Goal: Task Accomplishment & Management: Use online tool/utility

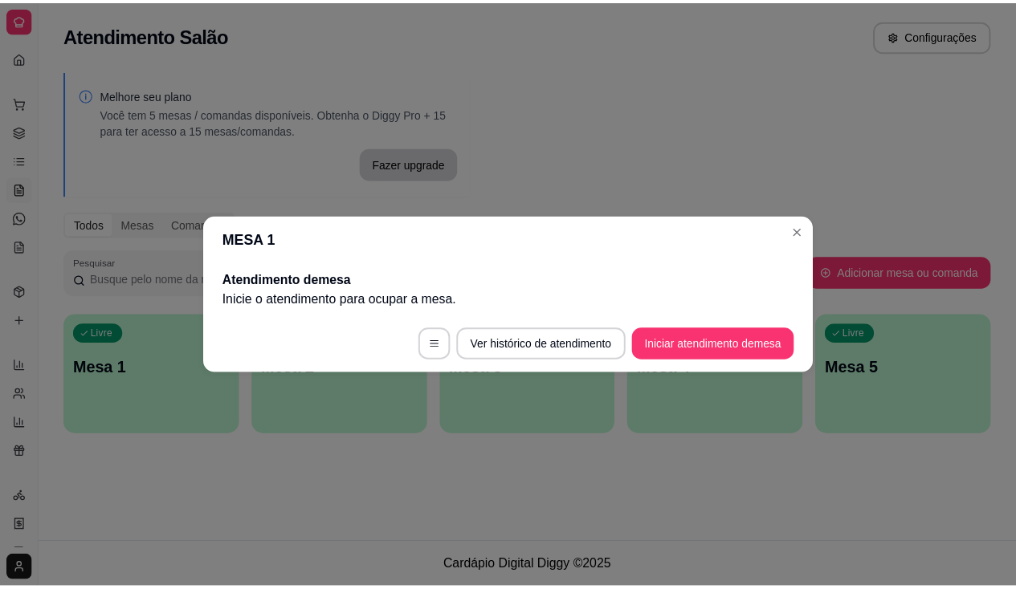
scroll to position [136, 0]
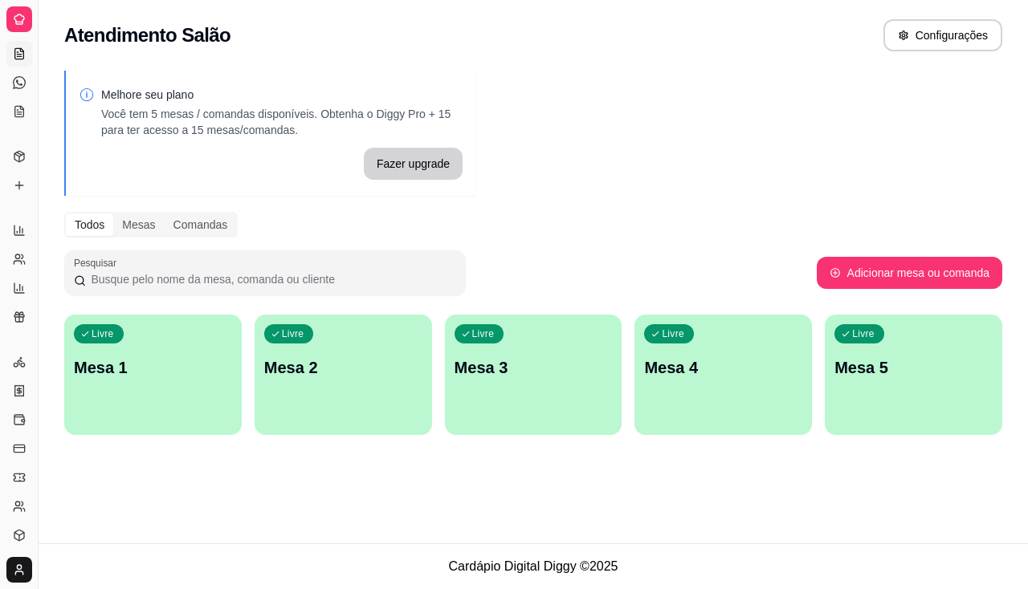
click at [952, 539] on div "Atendimento Salão Configurações Melhore seu plano Você tem 5 mesas / comandas d…" at bounding box center [533, 272] width 989 height 544
click at [17, 396] on icon at bounding box center [19, 390] width 9 height 10
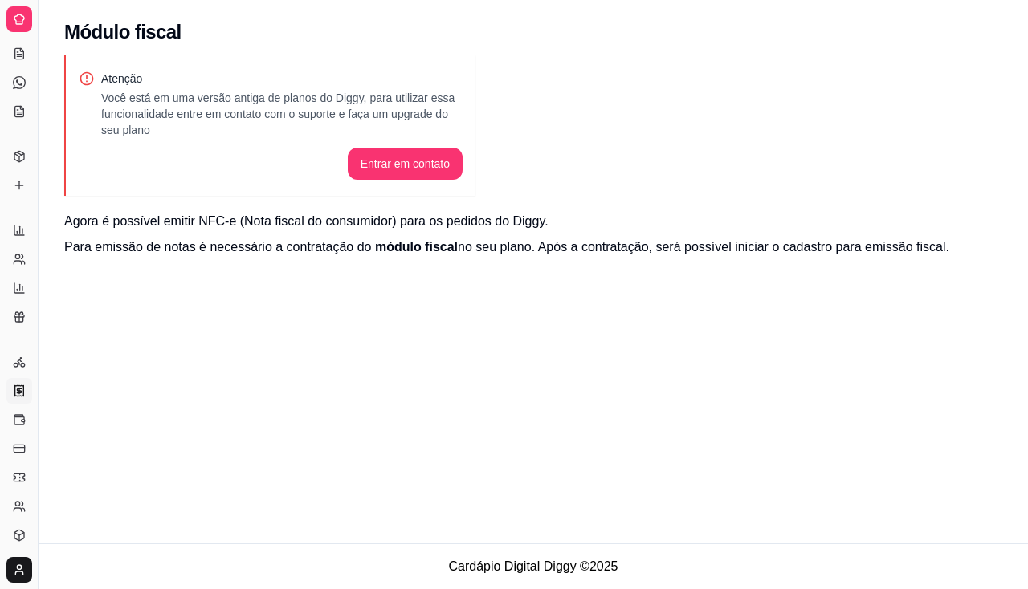
click at [15, 377] on ul "Entregadores novo Nota Fiscal (NFC-e) Controle de caixa Controle de fiado Cupon…" at bounding box center [18, 463] width 25 height 228
click at [20, 367] on icon at bounding box center [19, 362] width 13 height 13
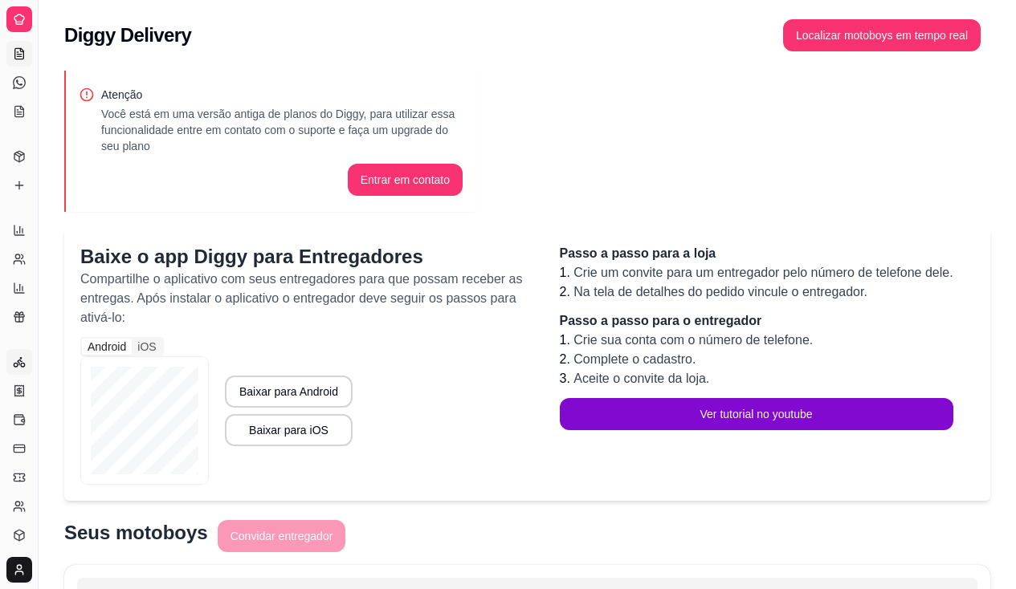
click at [28, 64] on link "Salão / Mesas" at bounding box center [19, 54] width 26 height 26
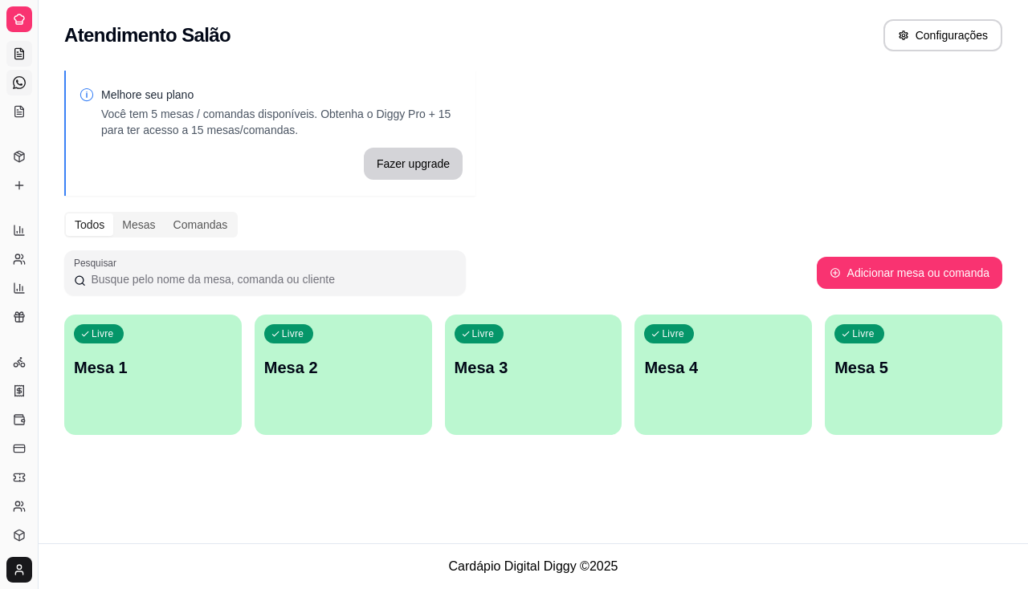
click at [28, 95] on link "Diggy Bot novo" at bounding box center [19, 83] width 26 height 26
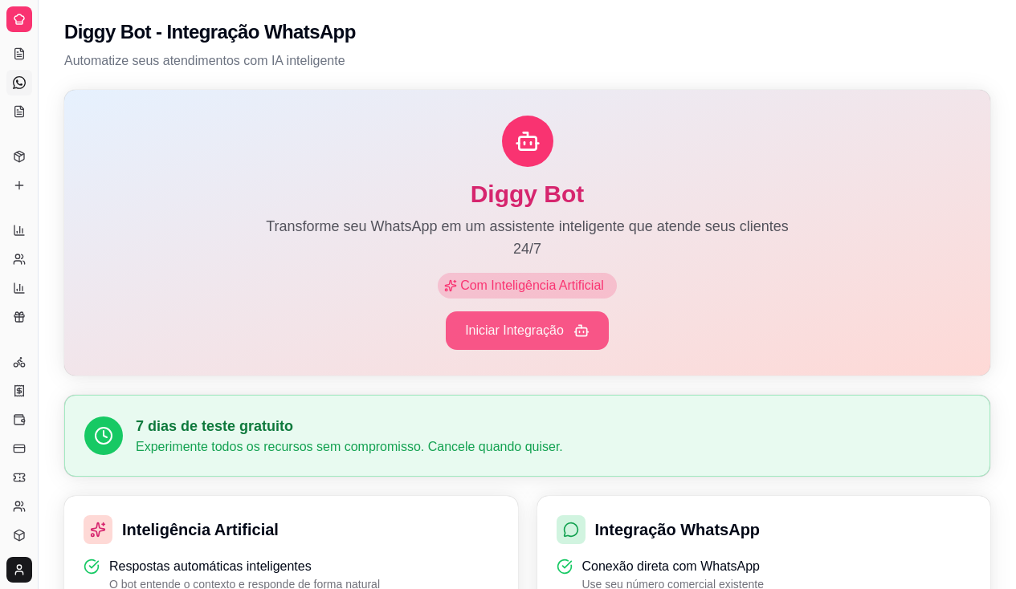
click at [549, 330] on button "Iniciar Integração" at bounding box center [527, 330] width 163 height 39
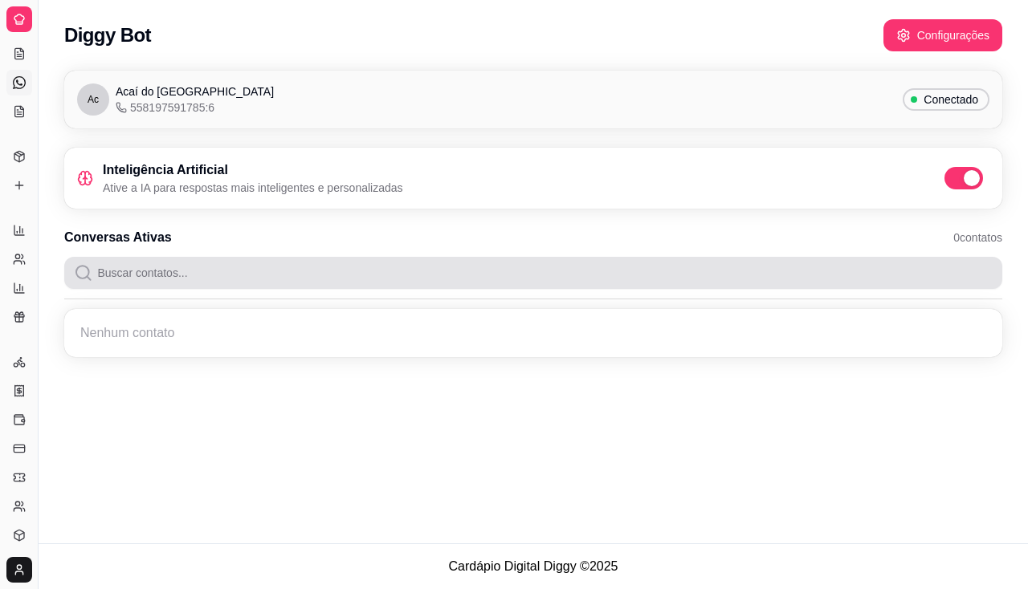
click at [655, 272] on input "Buscar contatos..." at bounding box center [543, 273] width 900 height 32
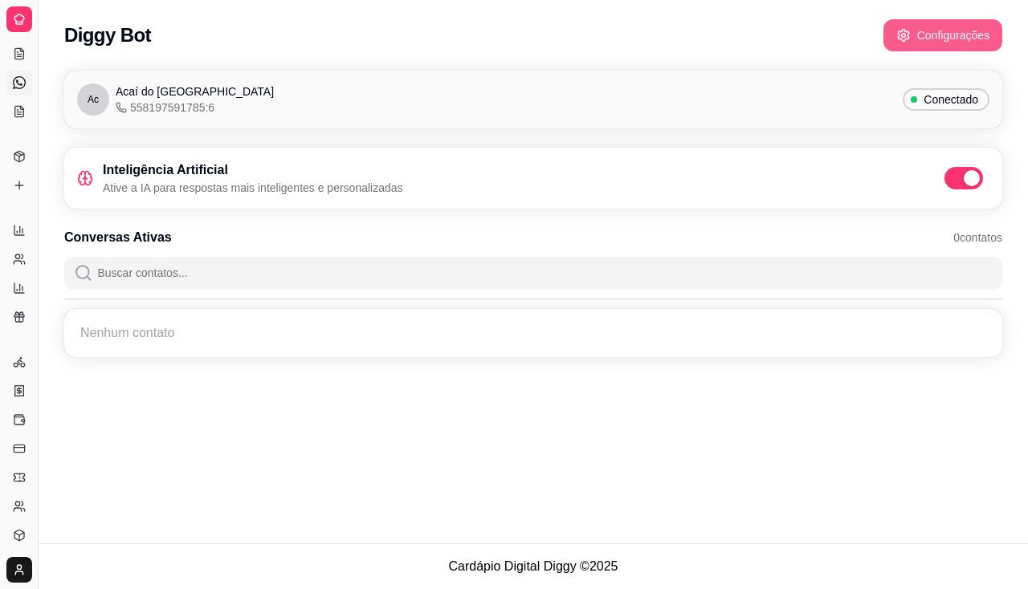
click at [950, 24] on button "Configurações" at bounding box center [942, 35] width 119 height 32
click at [67, 345] on div "Mil Milena - 558185118935 Oi" at bounding box center [533, 339] width 938 height 61
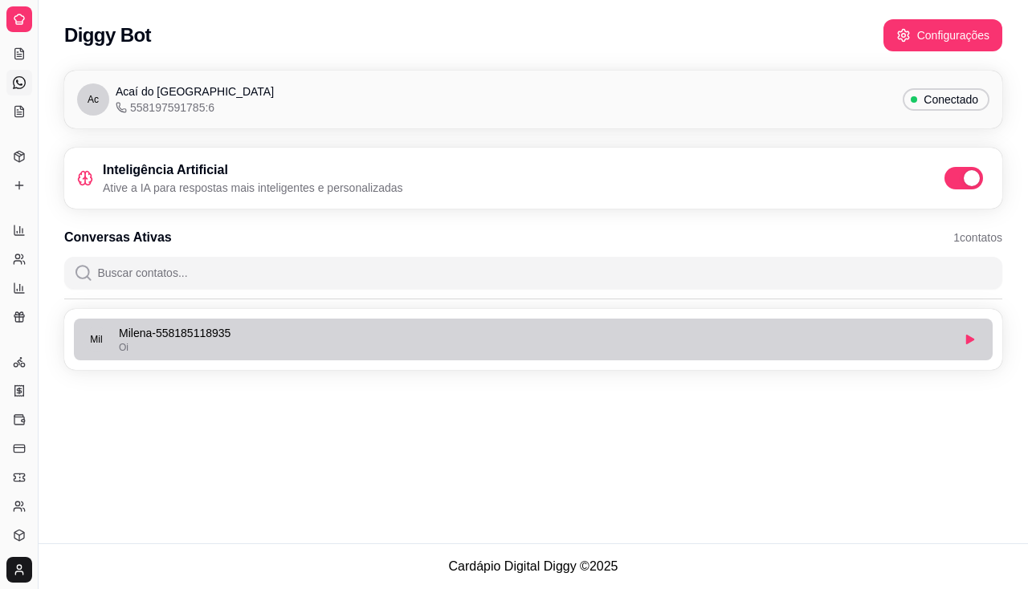
click at [134, 329] on p "Milena - 558185118935" at bounding box center [535, 333] width 832 height 16
click at [237, 336] on p "Milena - 558185118935" at bounding box center [535, 333] width 832 height 16
click at [978, 347] on button "button" at bounding box center [969, 339] width 25 height 25
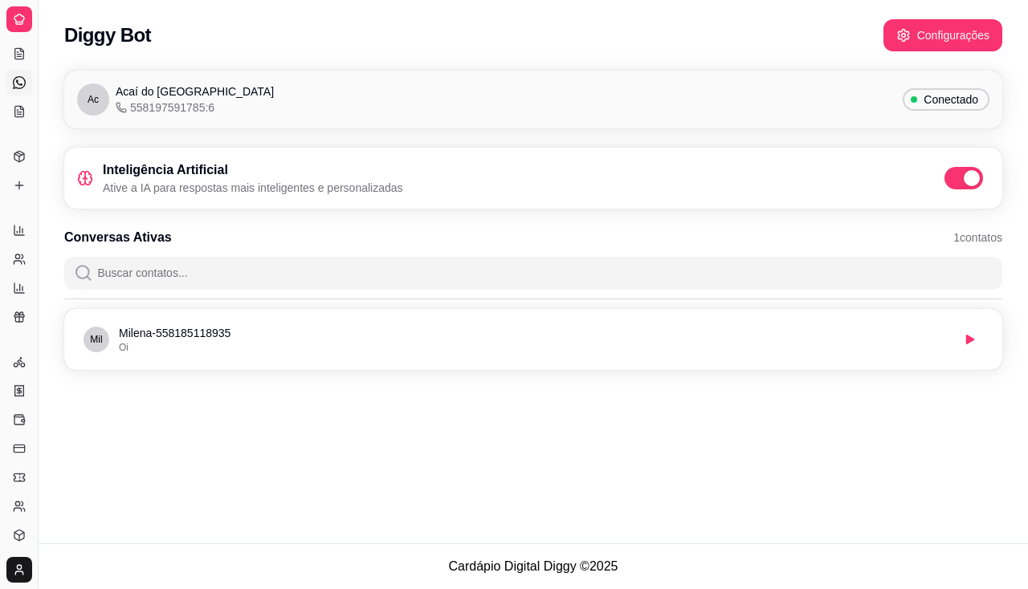
click at [777, 385] on div "Ac Acaí do Porto 558197591785:6 Conectado Inteligência Artificial Ative a IA pa…" at bounding box center [533, 225] width 989 height 328
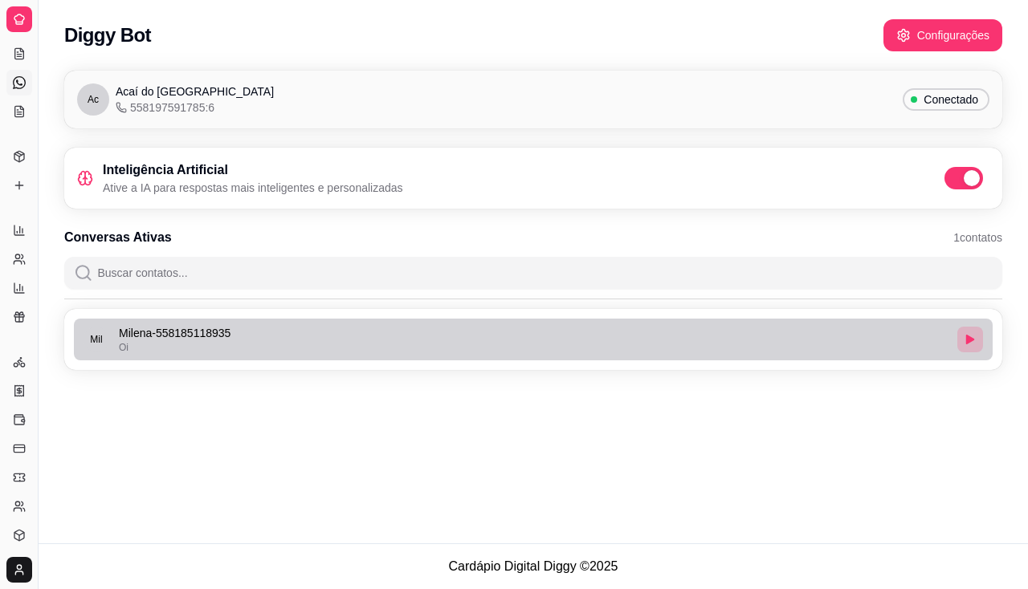
click at [967, 342] on icon "button" at bounding box center [970, 340] width 8 height 10
click at [967, 342] on icon "button" at bounding box center [970, 340] width 10 height 10
click at [762, 348] on div "Oi" at bounding box center [535, 347] width 832 height 13
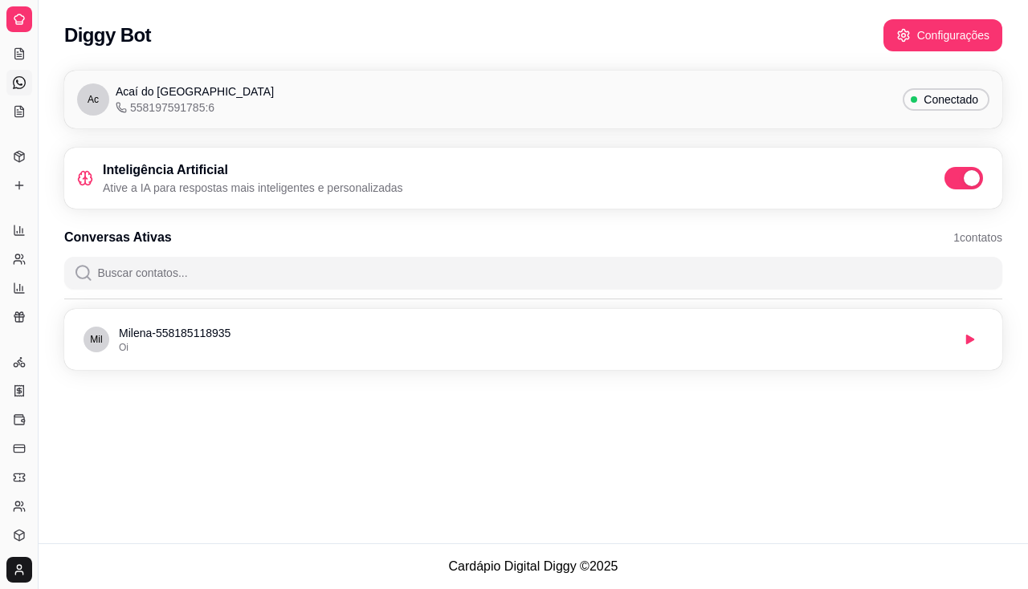
click at [20, 77] on icon at bounding box center [19, 82] width 13 height 13
click at [26, 108] on link "KDS" at bounding box center [19, 112] width 26 height 26
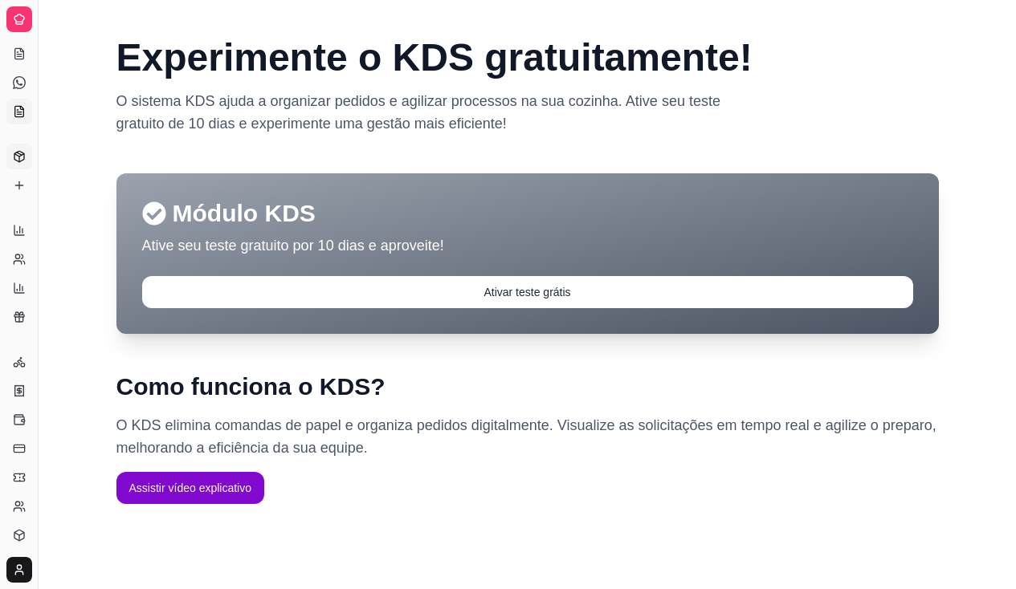
click at [28, 152] on link "Produtos" at bounding box center [19, 157] width 26 height 26
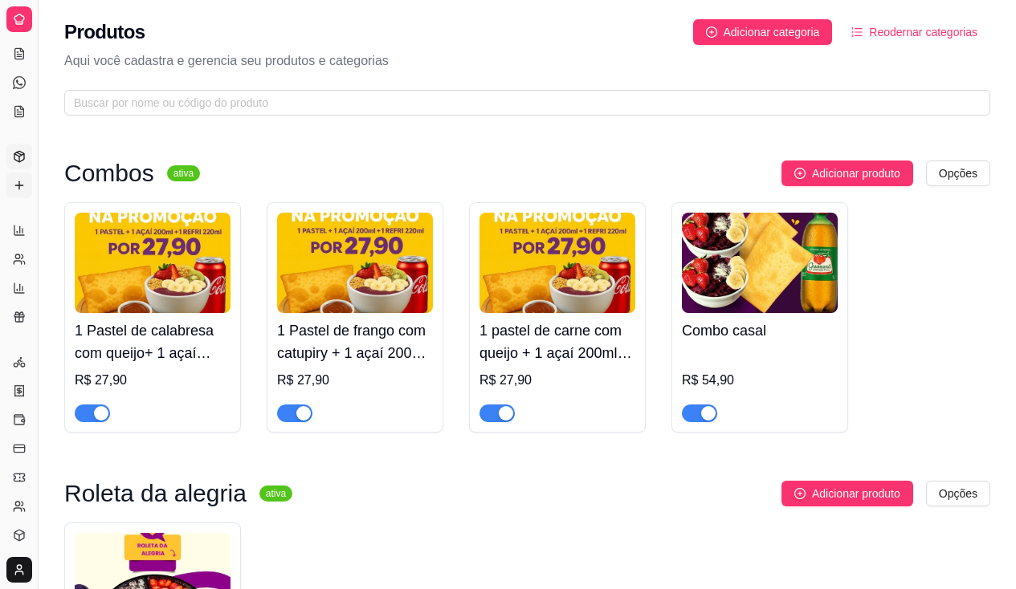
click at [20, 182] on icon at bounding box center [19, 185] width 13 height 13
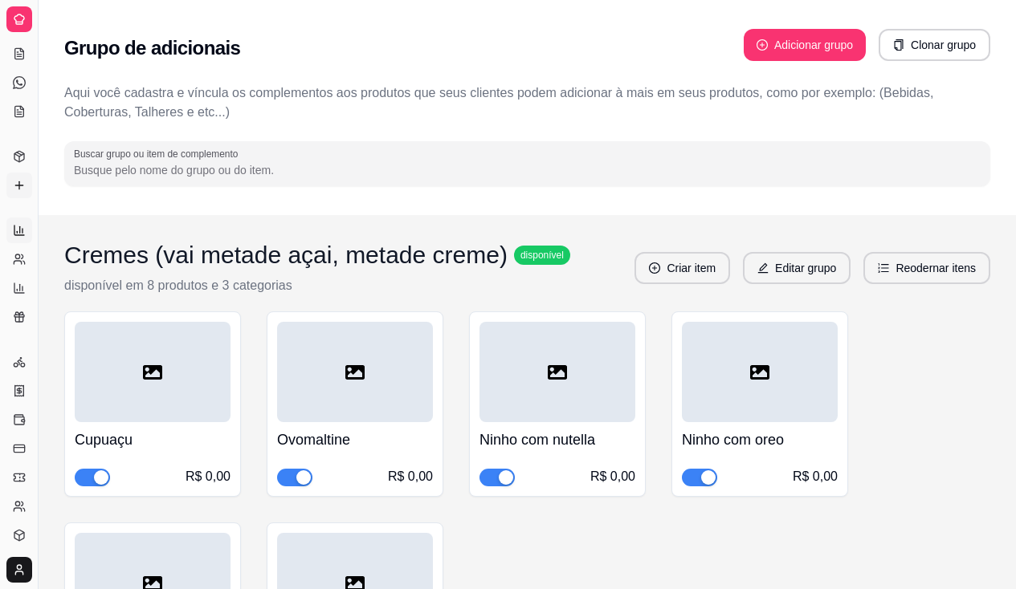
click at [26, 220] on link "Relatórios de vendas" at bounding box center [19, 231] width 26 height 26
select select "ALL"
select select "0"
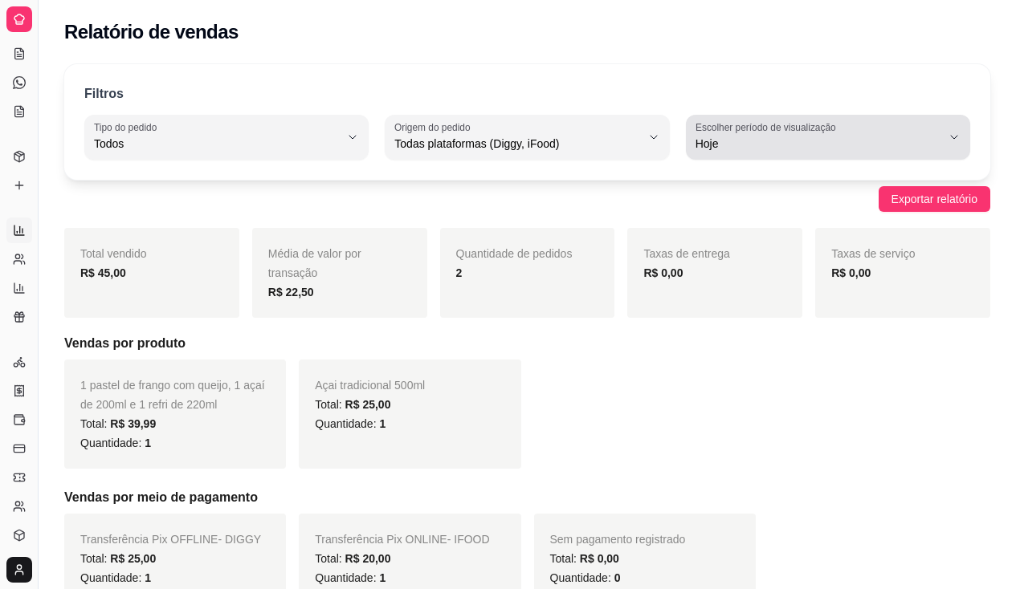
click at [739, 136] on span "Hoje" at bounding box center [818, 144] width 246 height 16
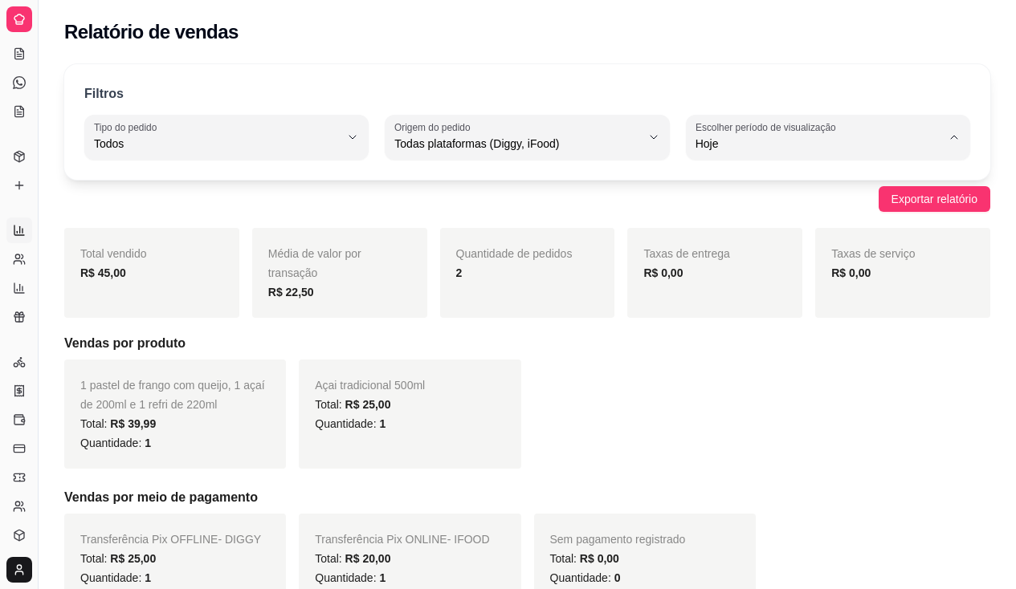
click at [750, 209] on span "Ontem" at bounding box center [819, 208] width 233 height 15
type input "1"
select select "1"
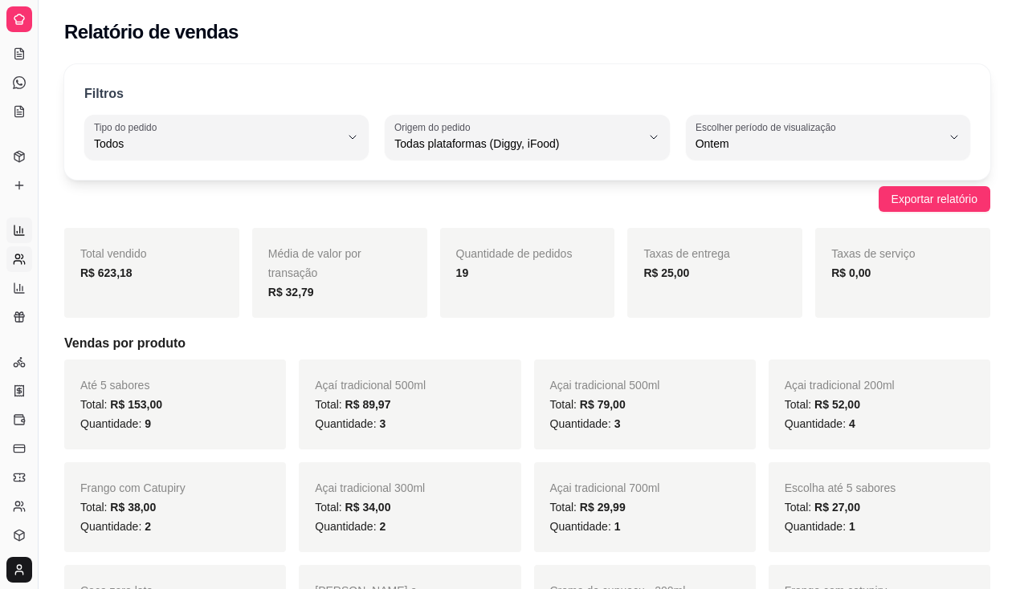
click at [17, 253] on icon at bounding box center [19, 259] width 13 height 13
select select "30"
select select "HIGHEST_TOTAL_SPENT_WITH_ORDERS"
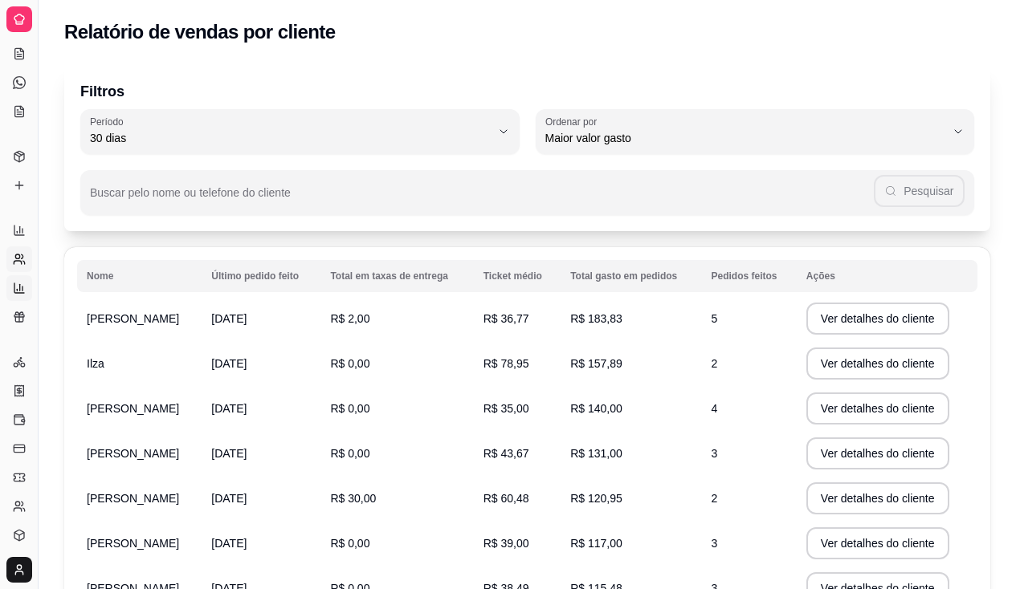
click at [10, 279] on link "Relatório de mesas" at bounding box center [19, 288] width 26 height 26
select select "TOTAL_OF_ORDERS"
select select "7"
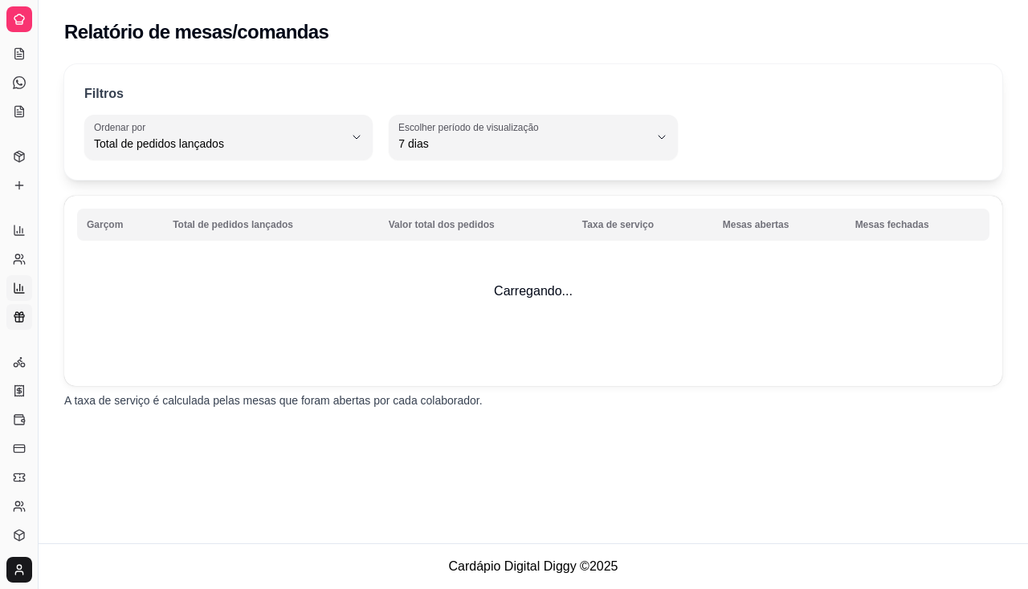
click at [22, 315] on icon at bounding box center [18, 313] width 7 height 2
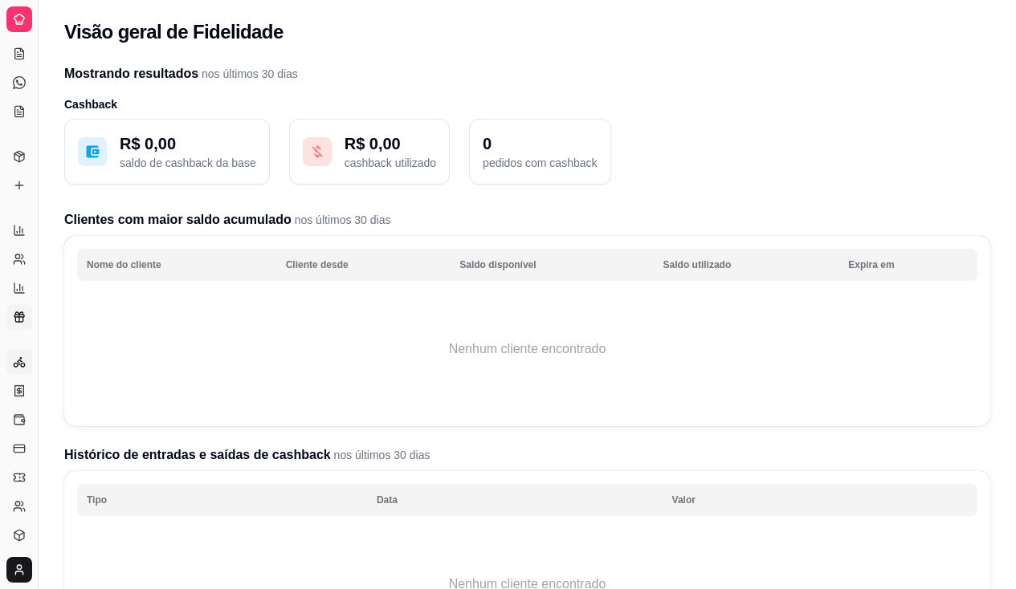
click at [18, 351] on link "Entregadores novo" at bounding box center [19, 362] width 26 height 26
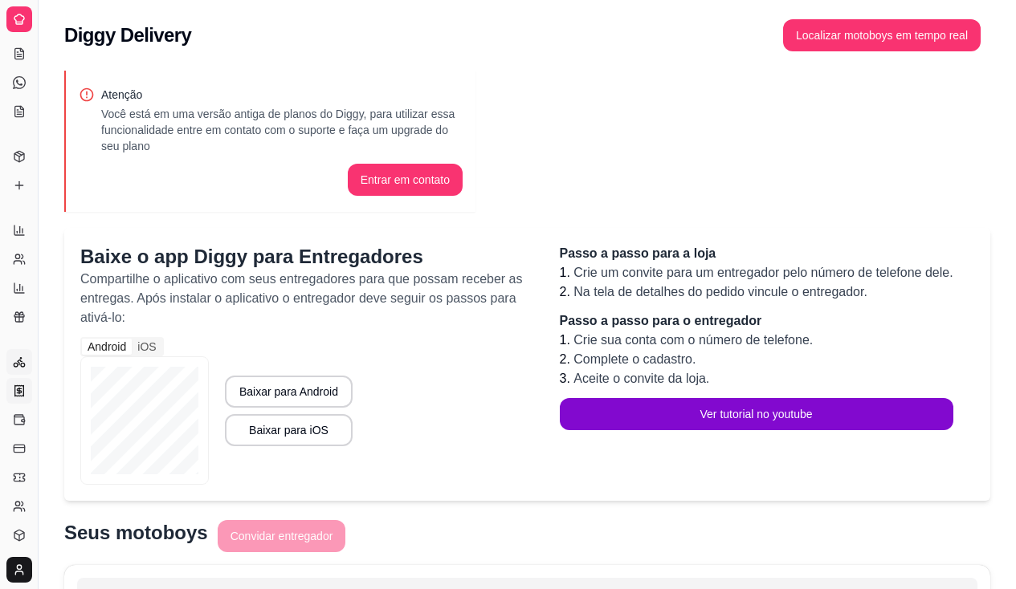
click at [20, 387] on icon at bounding box center [19, 391] width 13 height 13
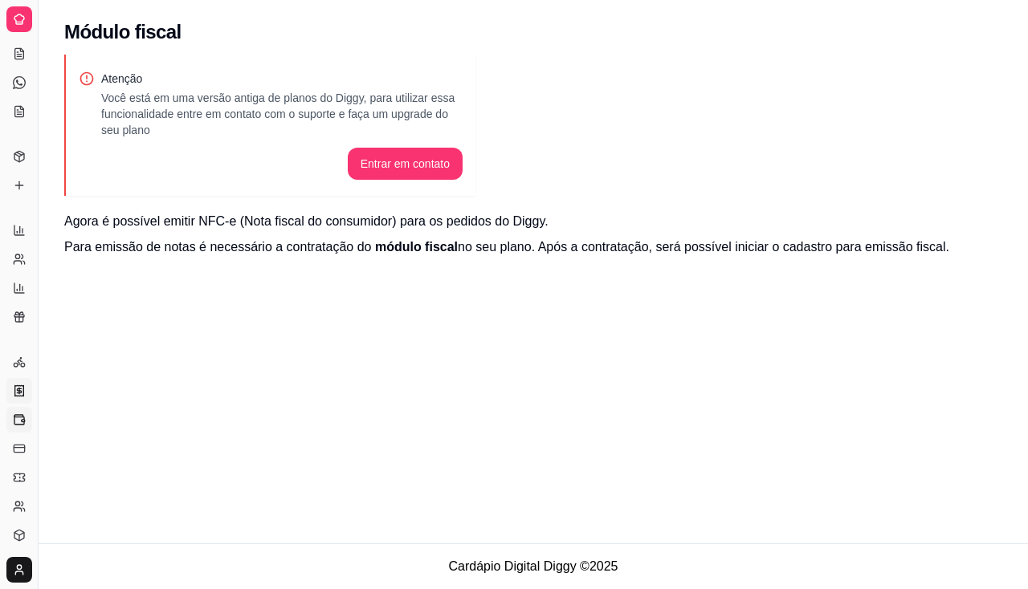
click at [20, 409] on link "Controle de caixa" at bounding box center [19, 420] width 26 height 26
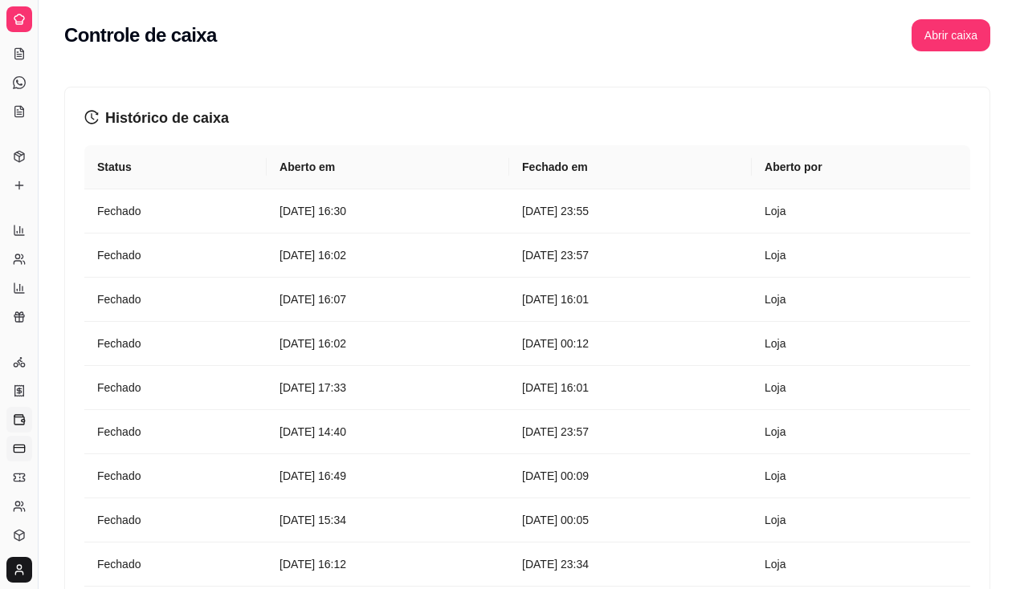
click at [16, 448] on line at bounding box center [19, 448] width 10 height 0
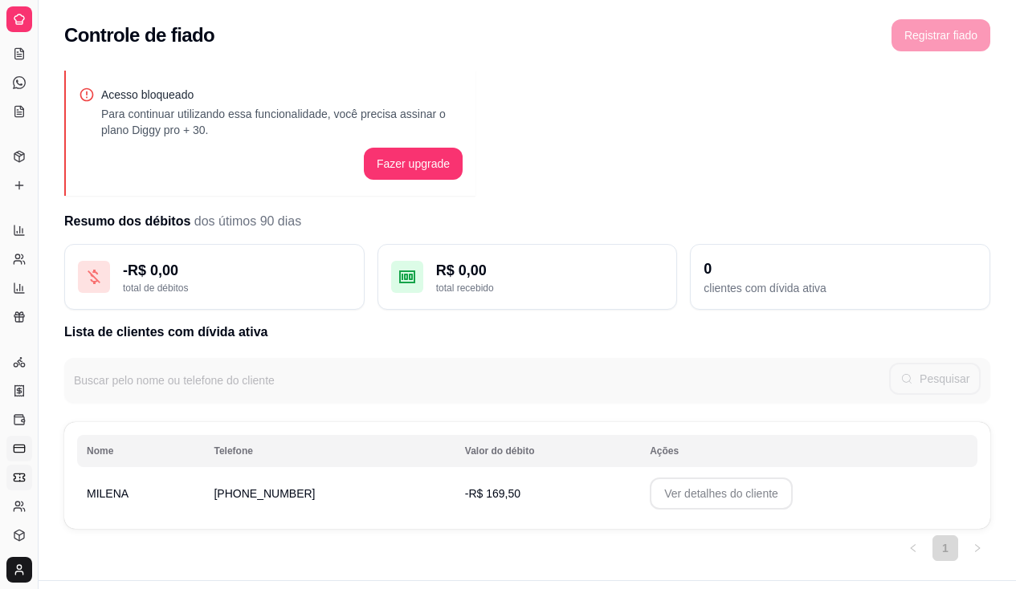
click at [20, 478] on icon at bounding box center [20, 477] width 0 height 1
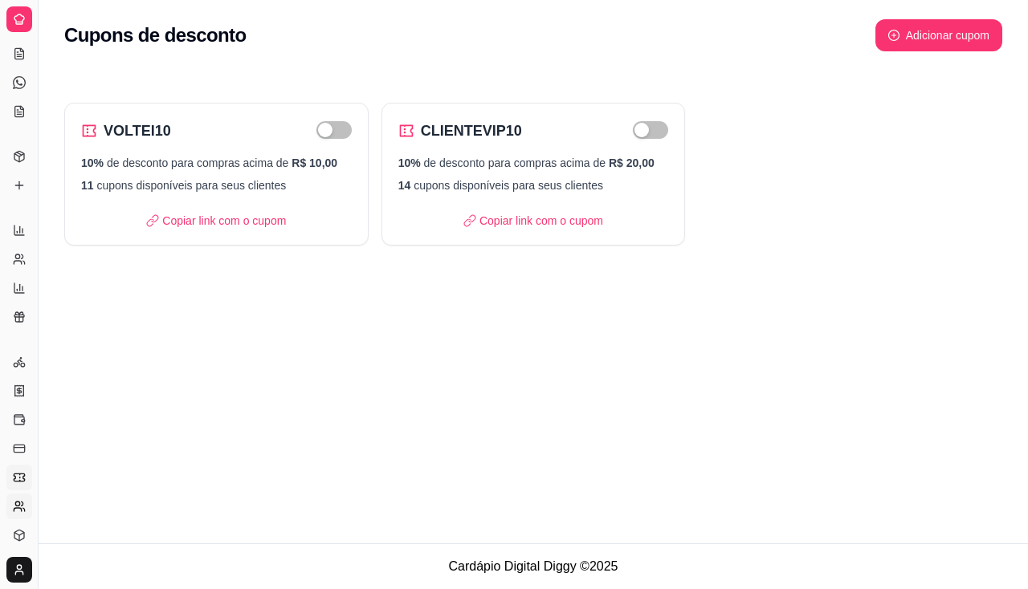
click at [15, 510] on icon at bounding box center [19, 506] width 13 height 13
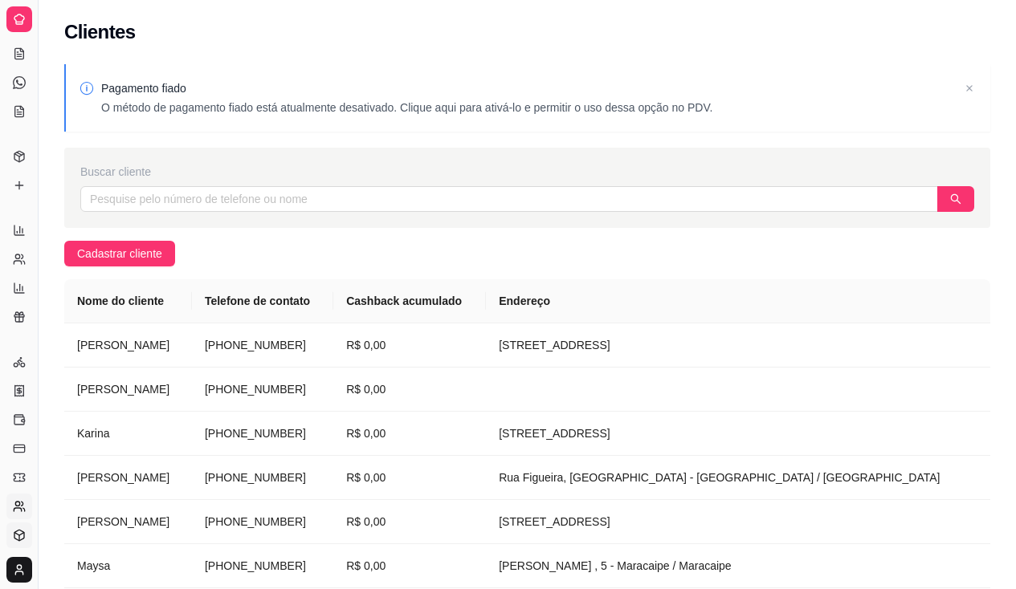
click at [10, 534] on link "Estoque" at bounding box center [19, 536] width 26 height 26
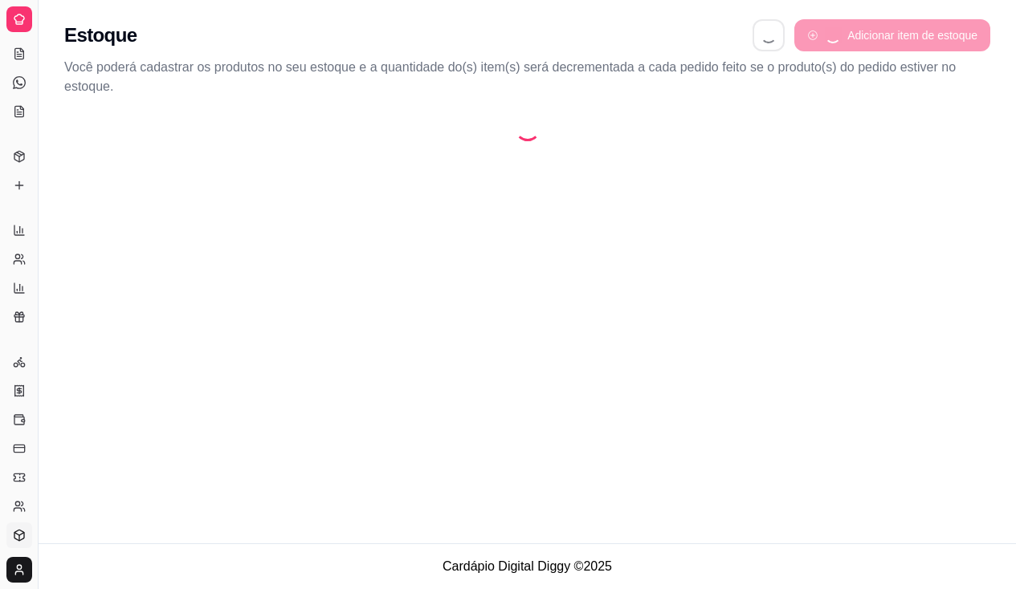
select select "QUANTITY_ORDER"
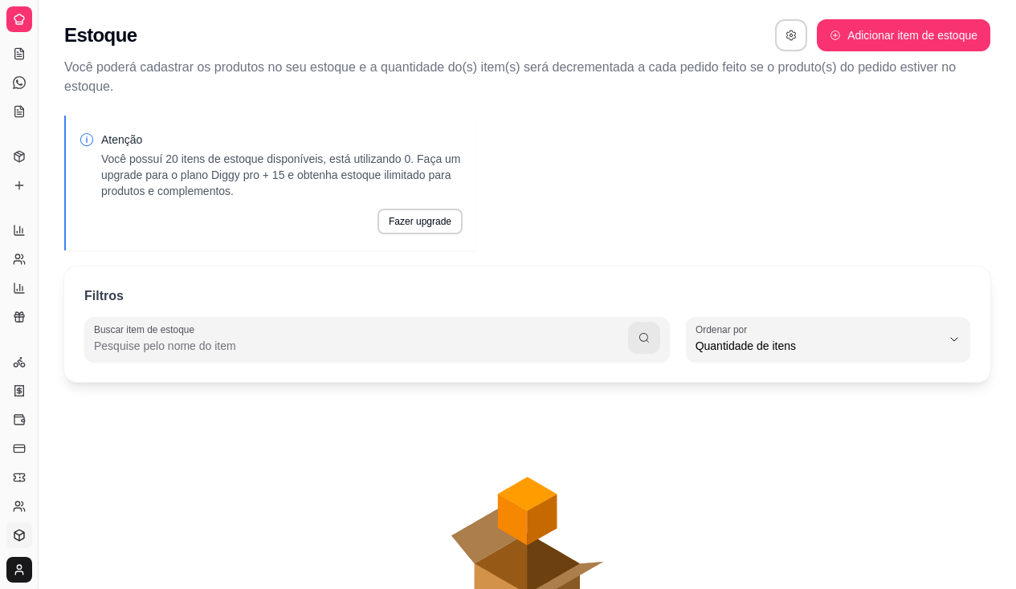
scroll to position [15, 0]
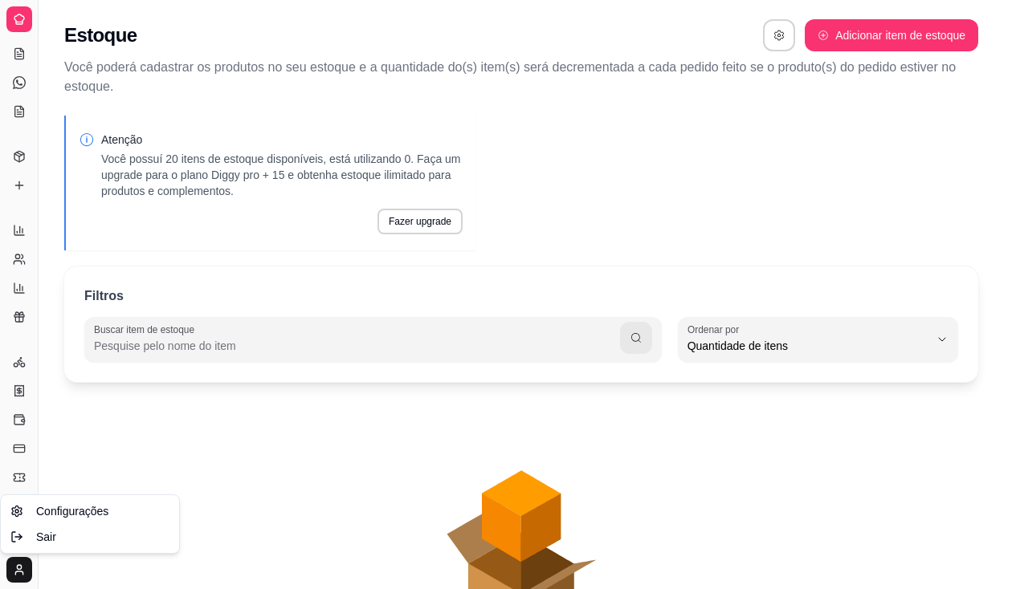
click at [15, 560] on html "Diggy Sistema de Gestão A Açaí do Porto ... Loja aberta Diggy Pro até 02/09 Ace…" at bounding box center [508, 294] width 1016 height 589
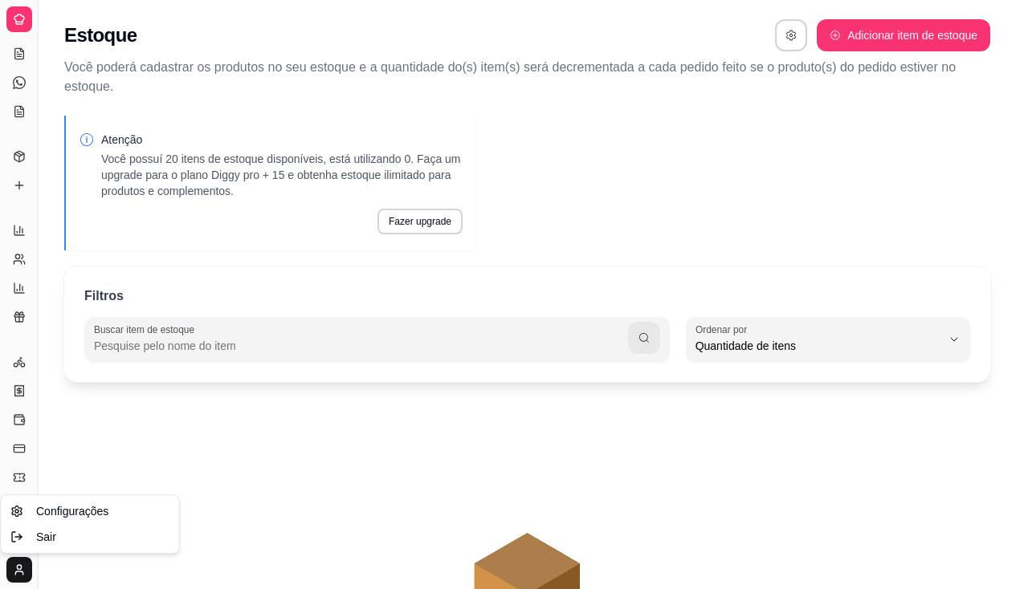
click at [6, 20] on html "Diggy Sistema de Gestão A Açaí do Porto ... Loja aberta Diggy Pro até 02/09 Ace…" at bounding box center [514, 294] width 1028 height 589
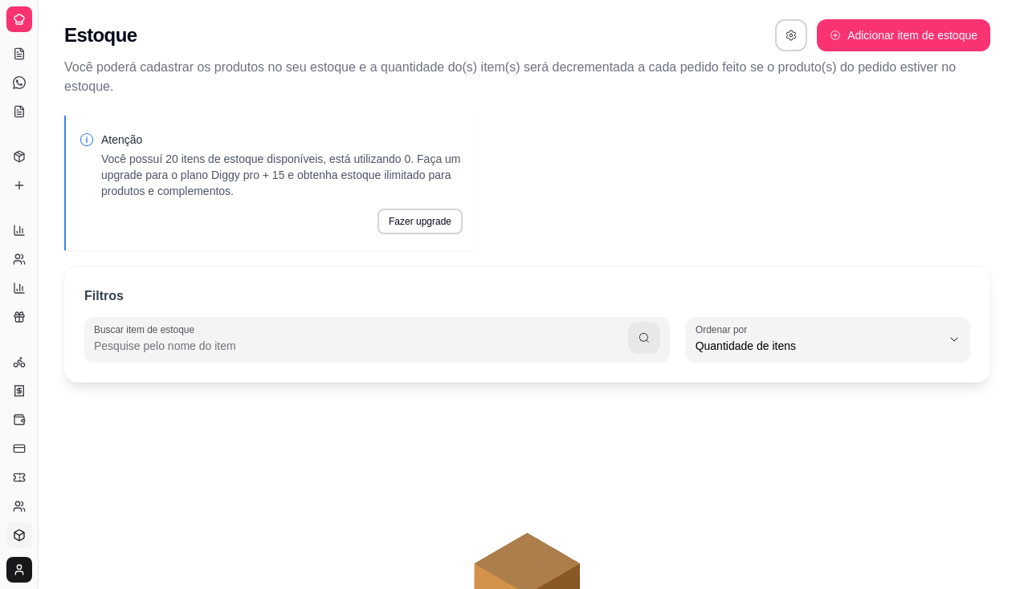
click at [26, 22] on div at bounding box center [19, 19] width 26 height 26
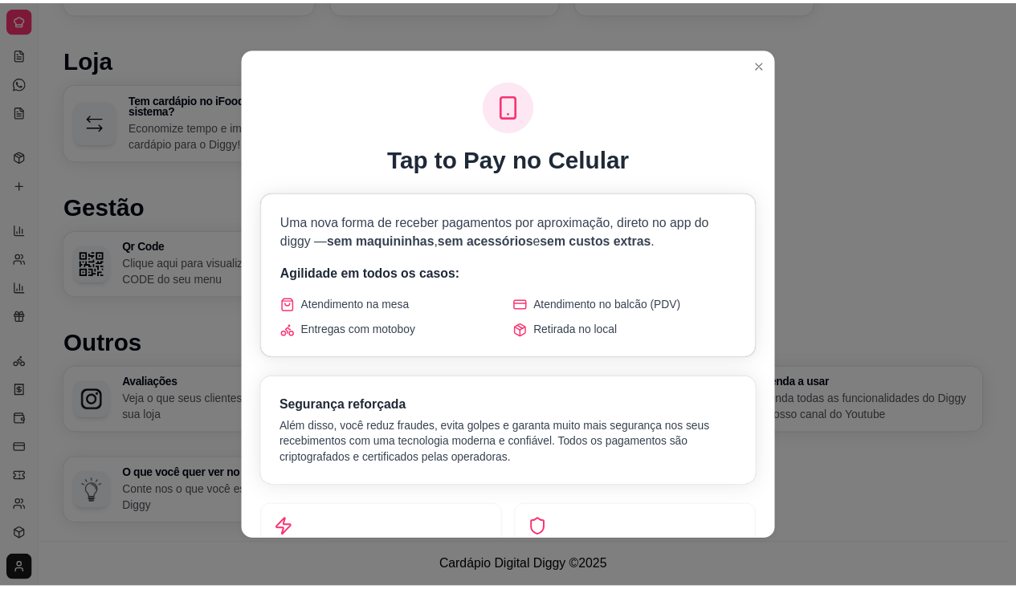
scroll to position [841, 0]
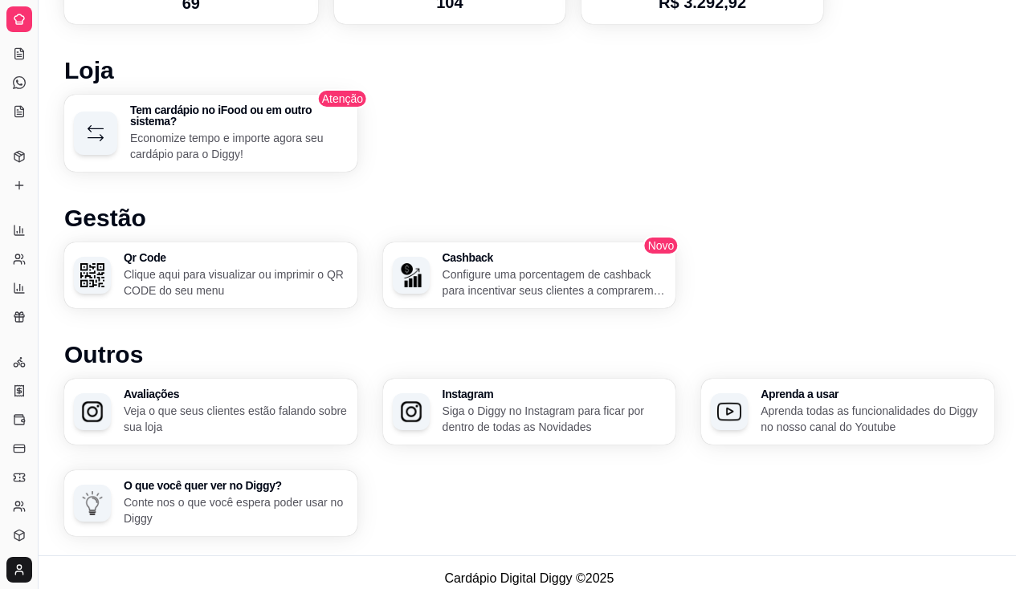
click at [29, 55] on link "Salão / Mesas" at bounding box center [19, 54] width 26 height 26
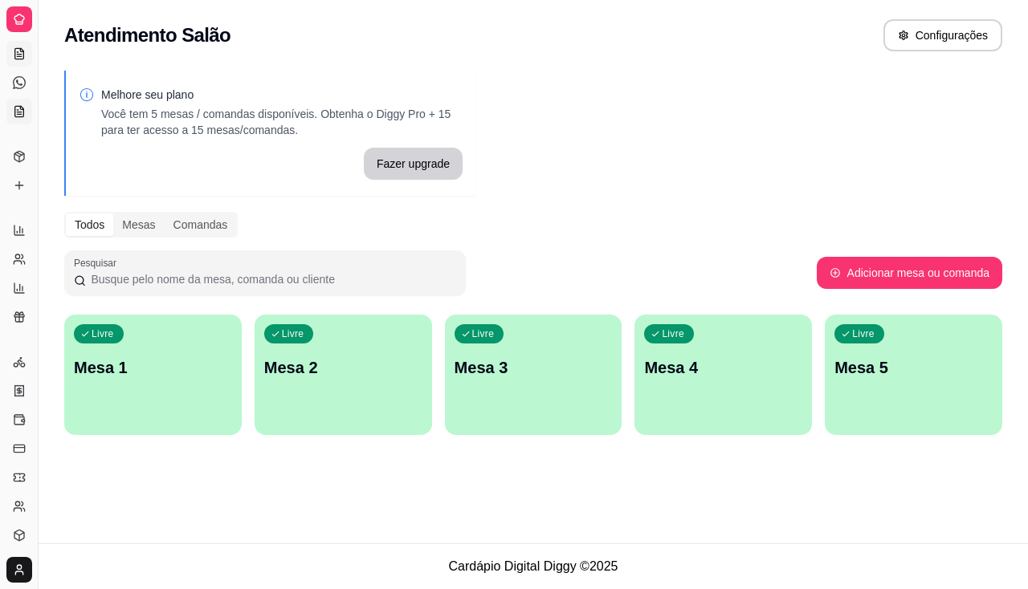
click at [17, 107] on icon at bounding box center [19, 111] width 9 height 10
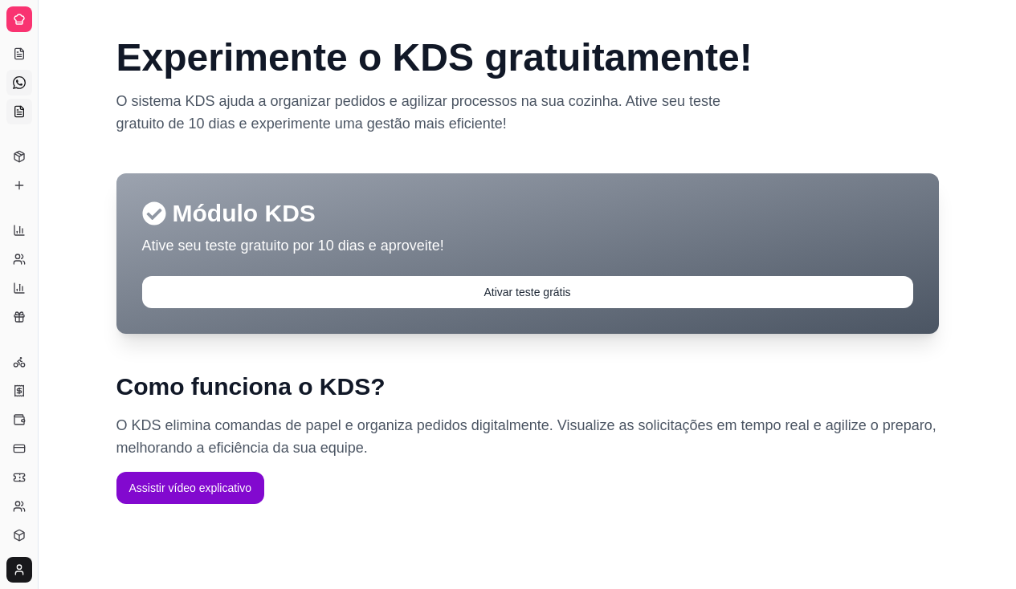
click at [15, 74] on link "Diggy Bot novo" at bounding box center [19, 83] width 26 height 26
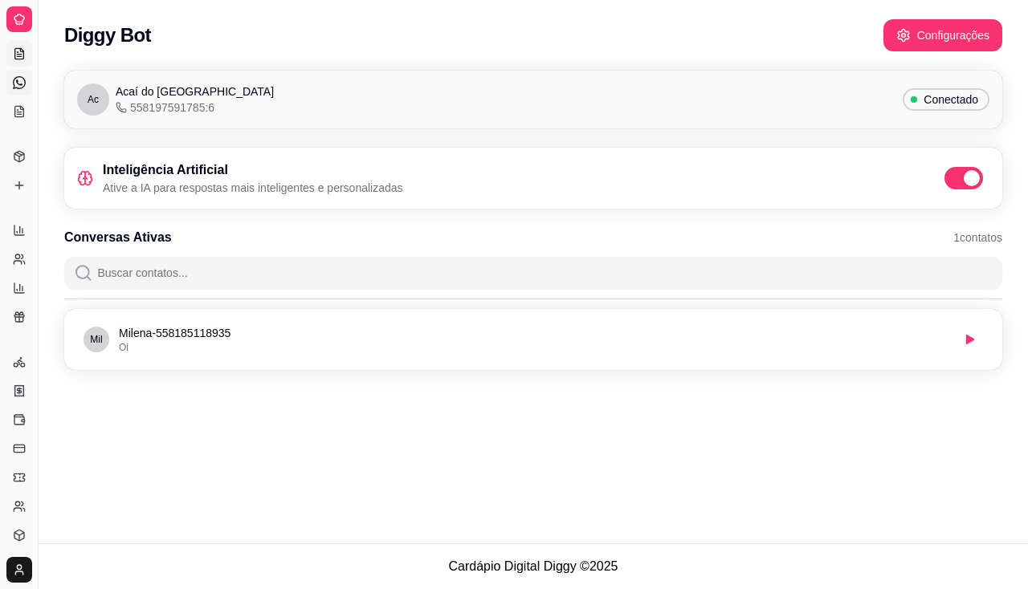
click at [15, 49] on icon at bounding box center [19, 53] width 9 height 10
